Goal: Task Accomplishment & Management: Complete application form

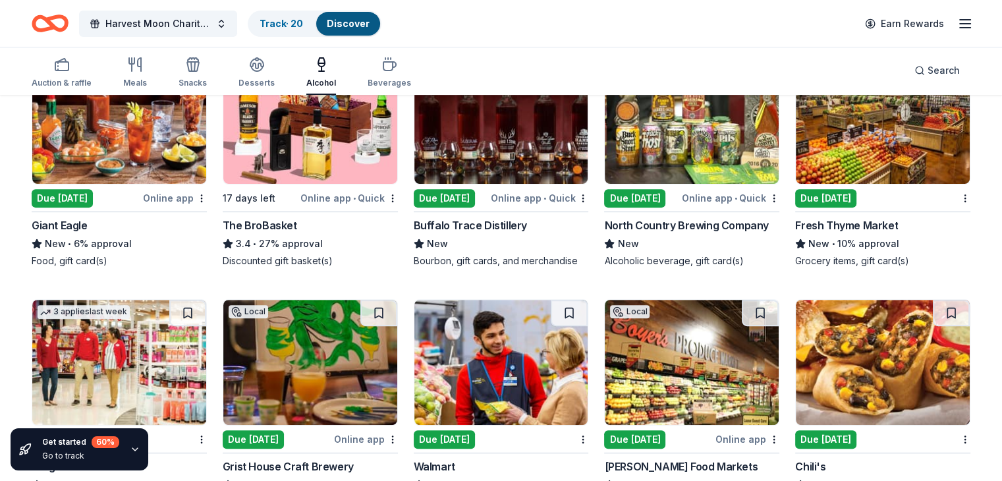
scroll to position [461, 0]
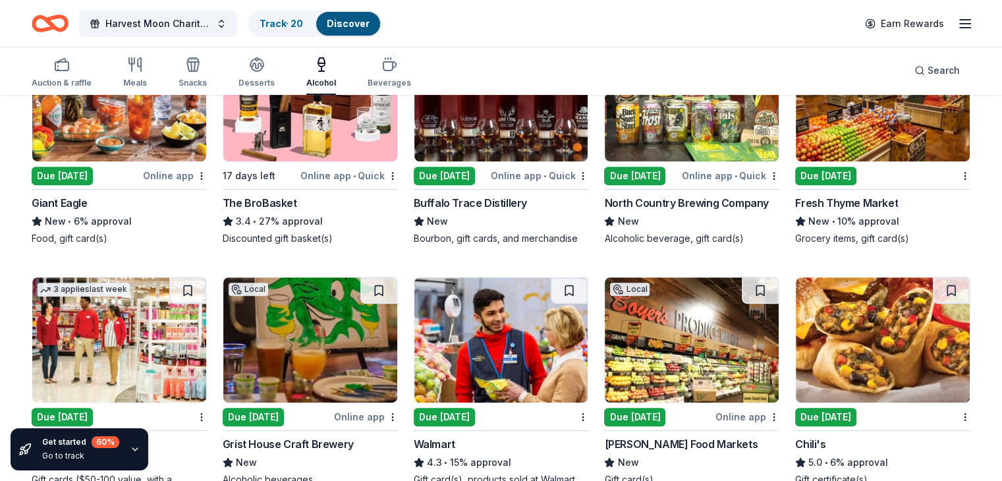
click at [853, 333] on img at bounding box center [883, 339] width 174 height 125
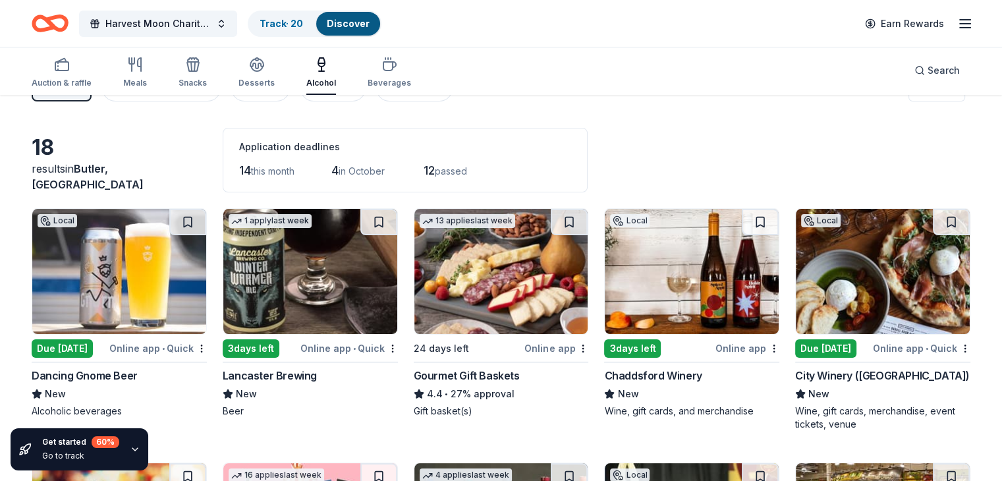
scroll to position [0, 0]
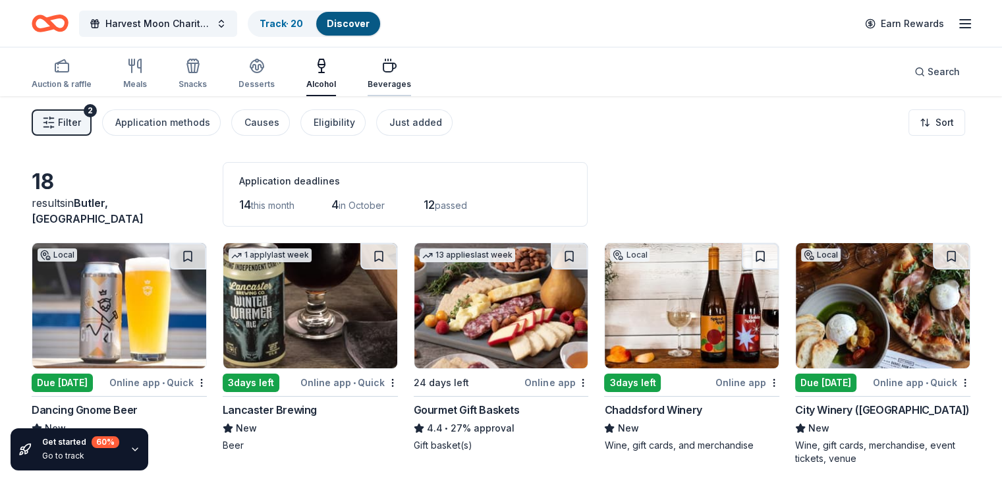
click at [398, 85] on div "Beverages" at bounding box center [389, 84] width 43 height 11
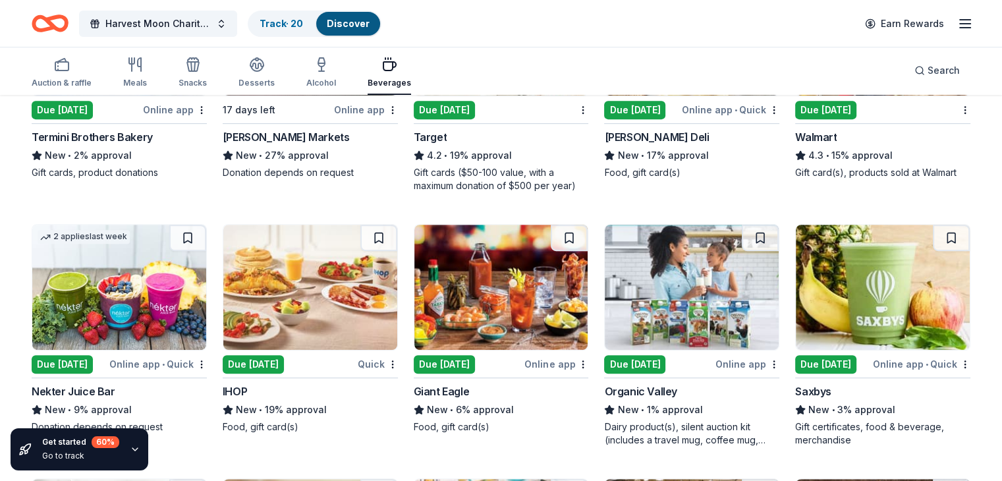
scroll to position [329, 0]
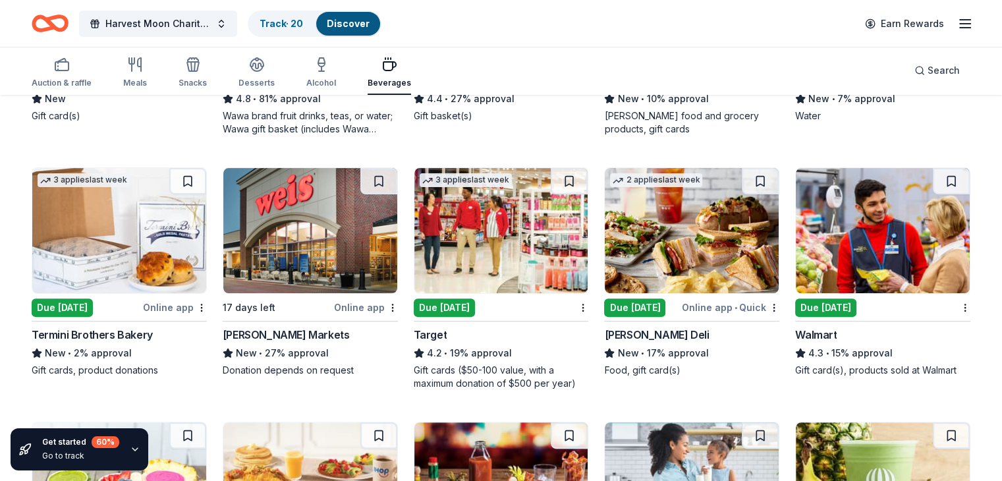
click at [326, 225] on img at bounding box center [310, 230] width 174 height 125
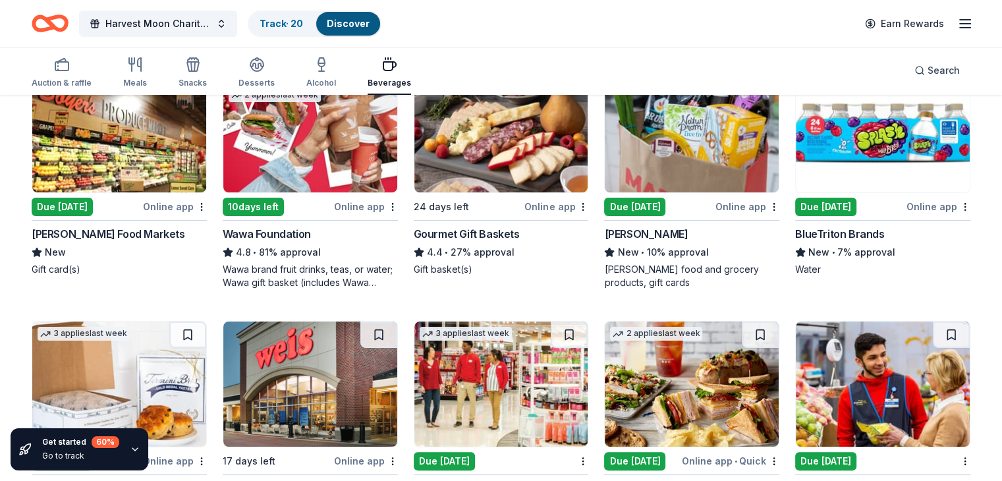
scroll to position [66, 0]
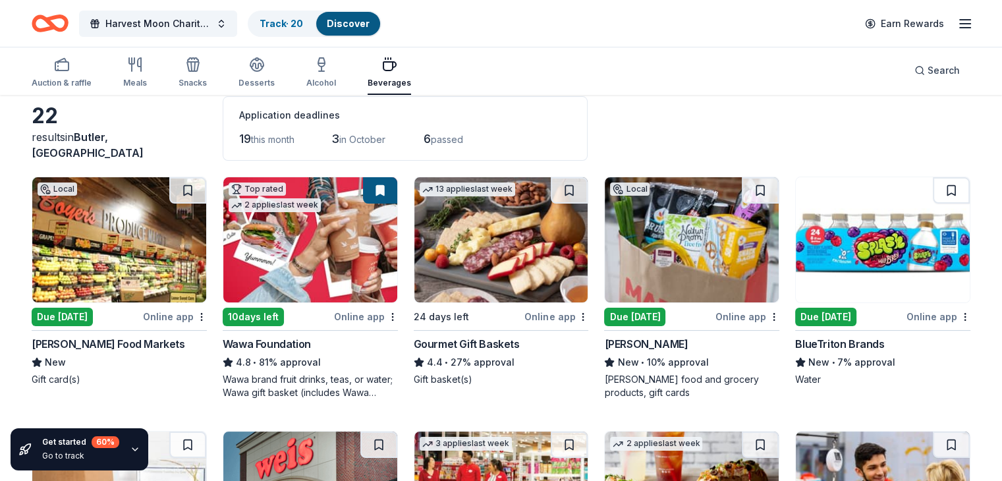
click at [347, 231] on img at bounding box center [310, 239] width 174 height 125
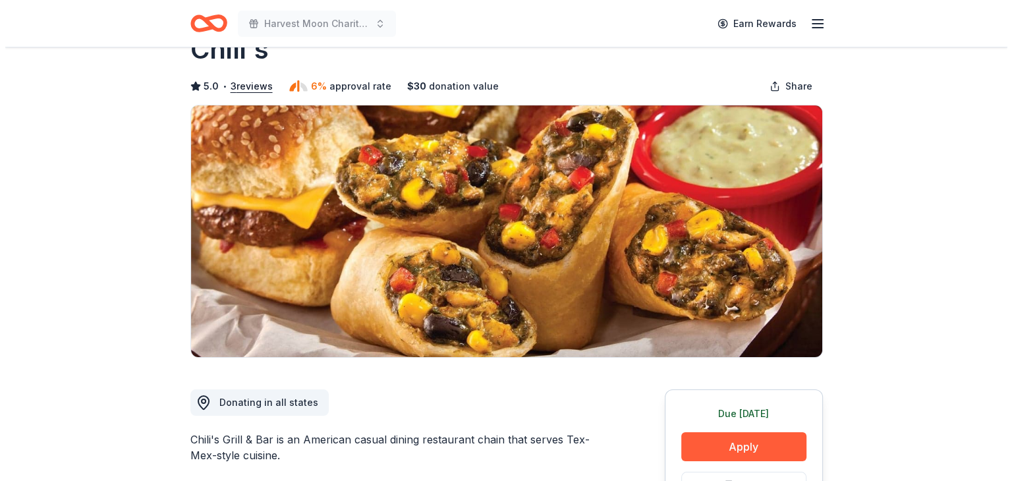
scroll to position [66, 0]
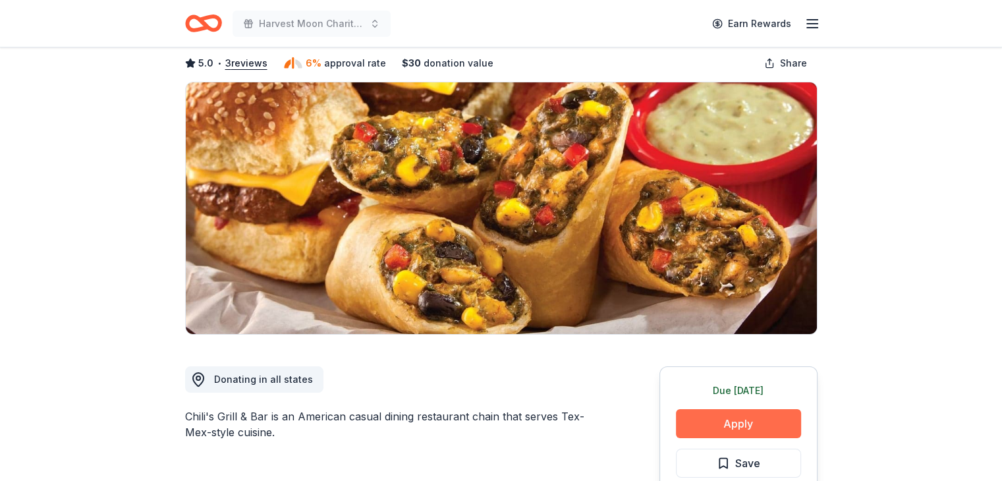
click at [719, 428] on button "Apply" at bounding box center [738, 423] width 125 height 29
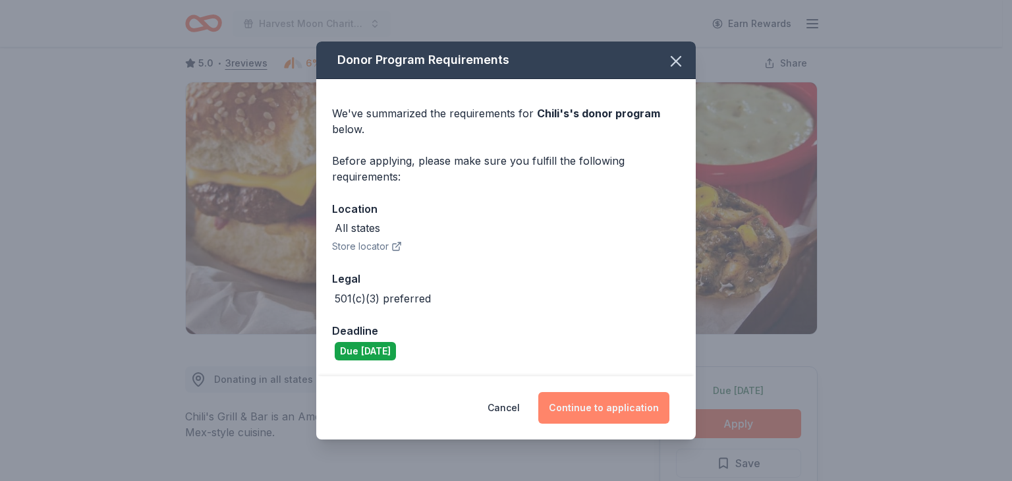
click at [603, 408] on button "Continue to application" at bounding box center [603, 408] width 131 height 32
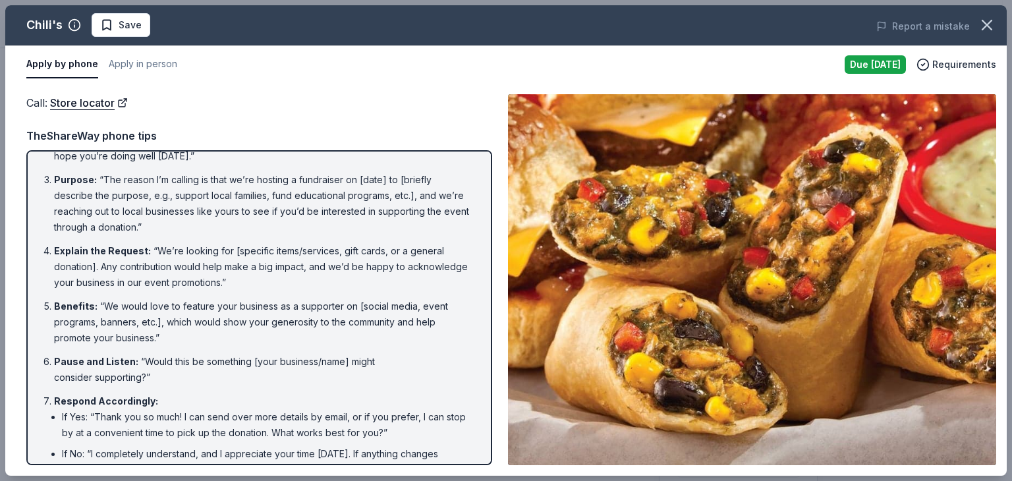
scroll to position [0, 0]
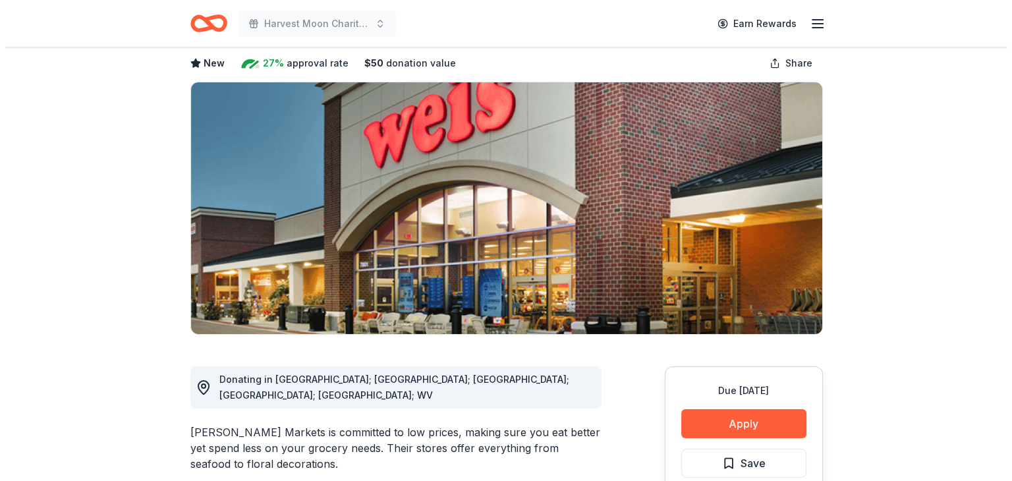
scroll to position [132, 0]
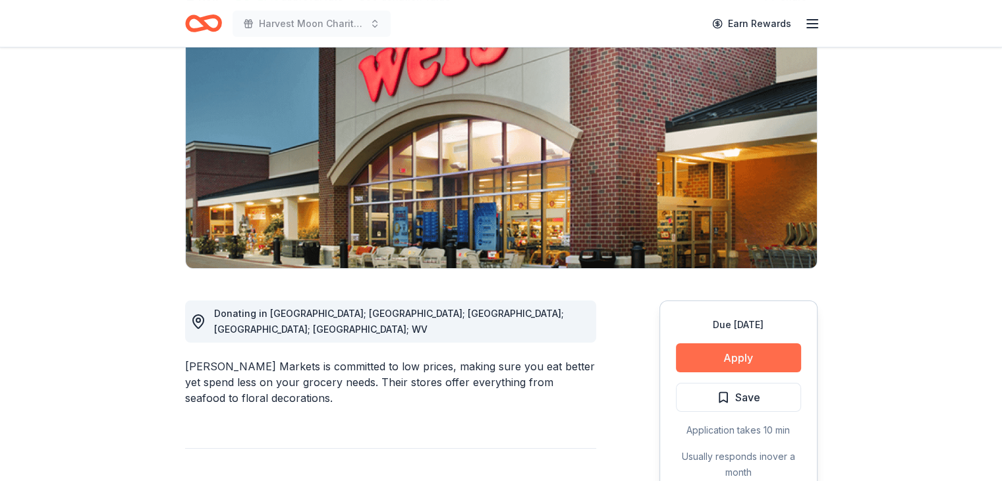
click at [703, 350] on button "Apply" at bounding box center [738, 357] width 125 height 29
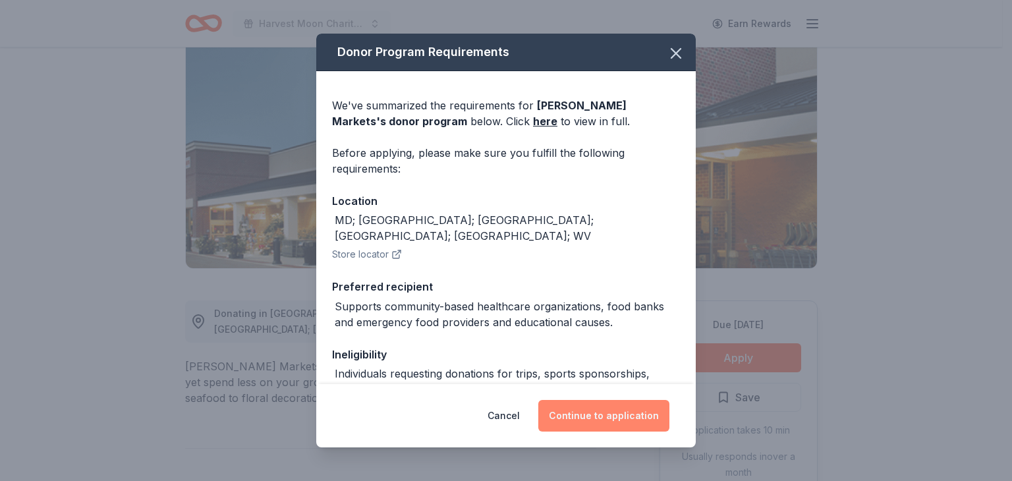
click at [648, 405] on button "Continue to application" at bounding box center [603, 416] width 131 height 32
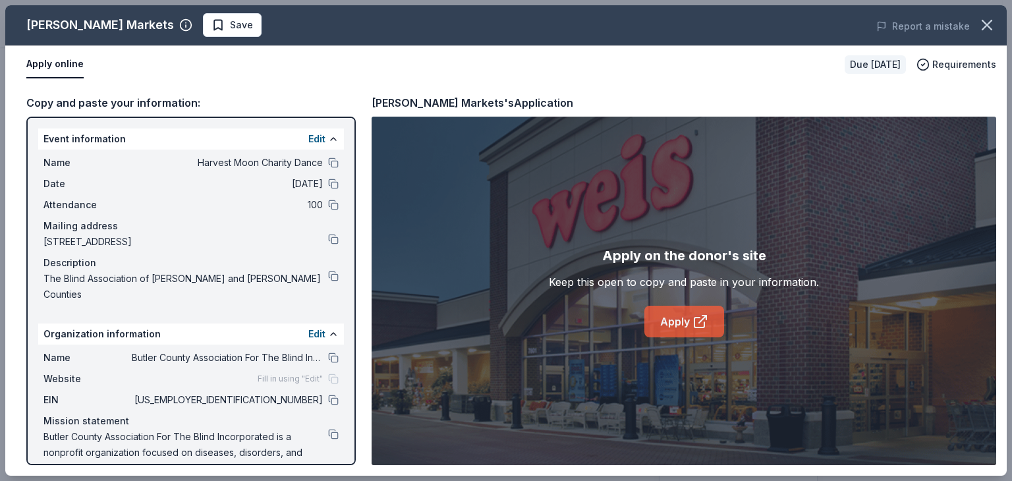
click at [666, 319] on link "Apply" at bounding box center [684, 322] width 80 height 32
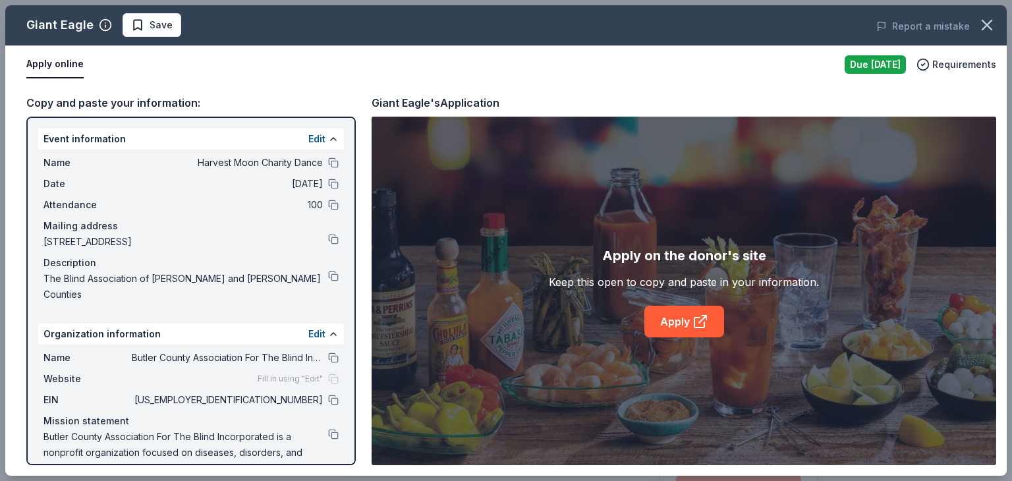
scroll to position [132, 0]
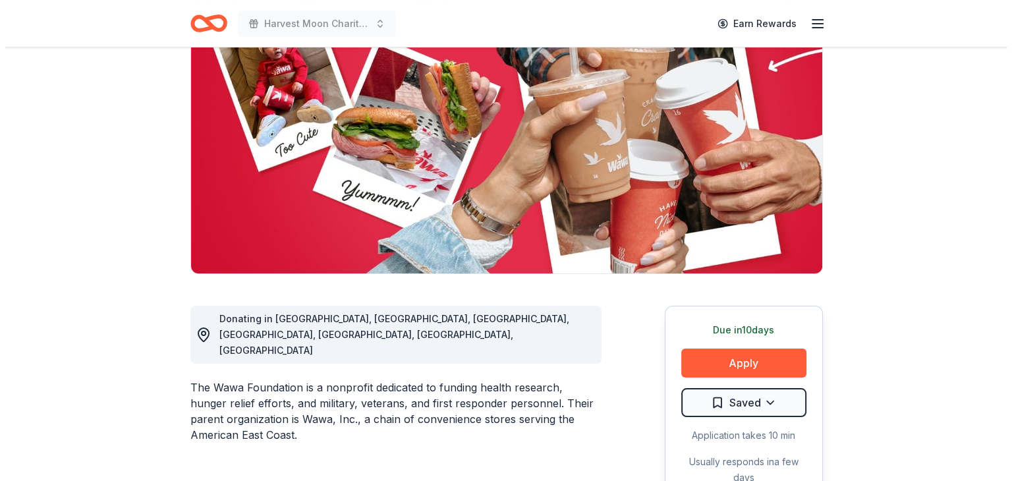
scroll to position [132, 0]
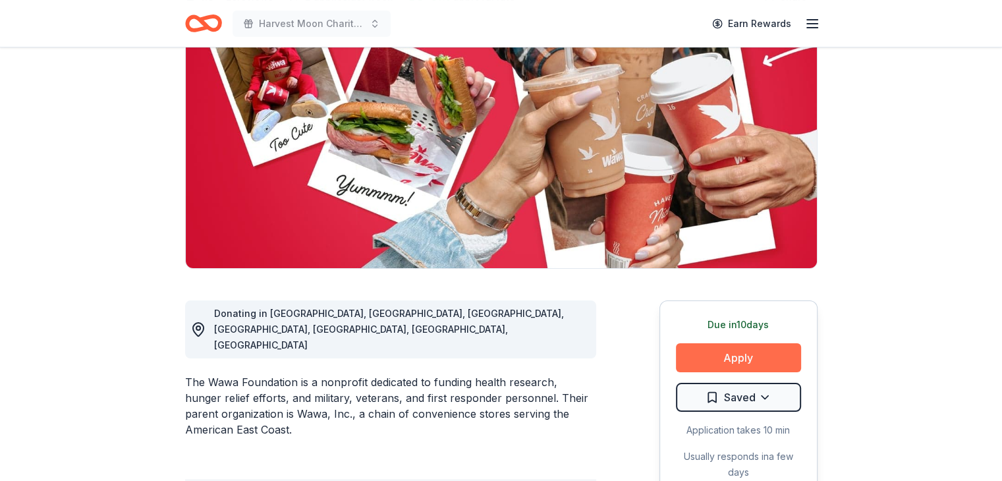
click at [700, 355] on button "Apply" at bounding box center [738, 357] width 125 height 29
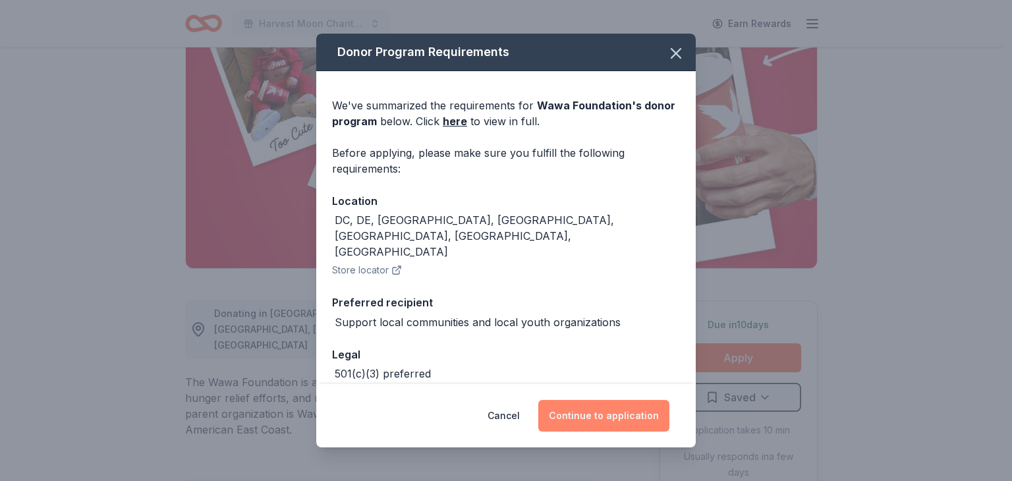
click at [611, 416] on button "Continue to application" at bounding box center [603, 416] width 131 height 32
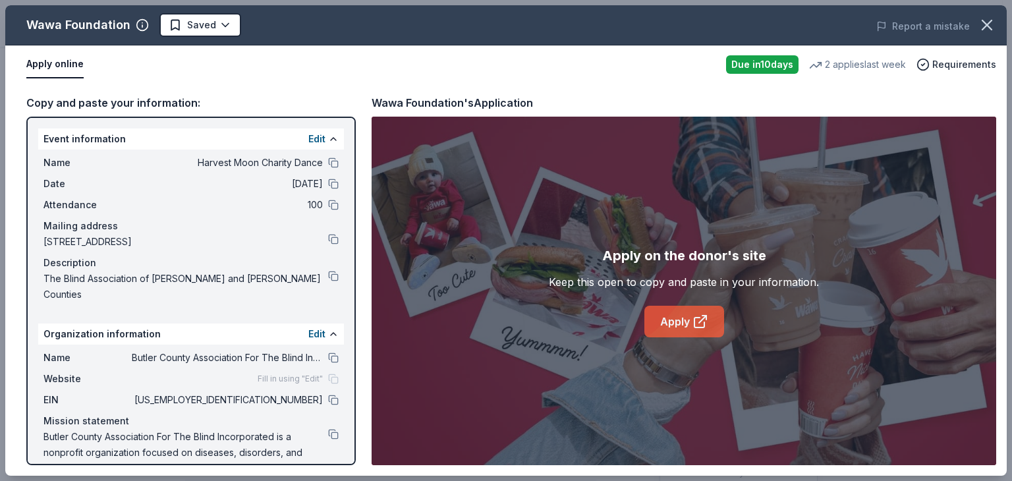
click at [669, 306] on link "Apply" at bounding box center [684, 322] width 80 height 32
